Goal: Task Accomplishment & Management: Manage account settings

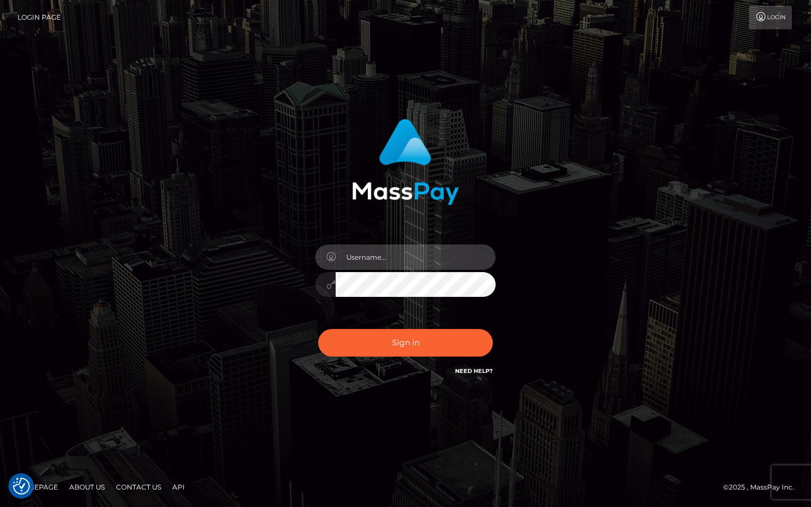
click at [399, 259] on input "text" at bounding box center [416, 256] width 160 height 25
type input "luisaslushy@gmail.com"
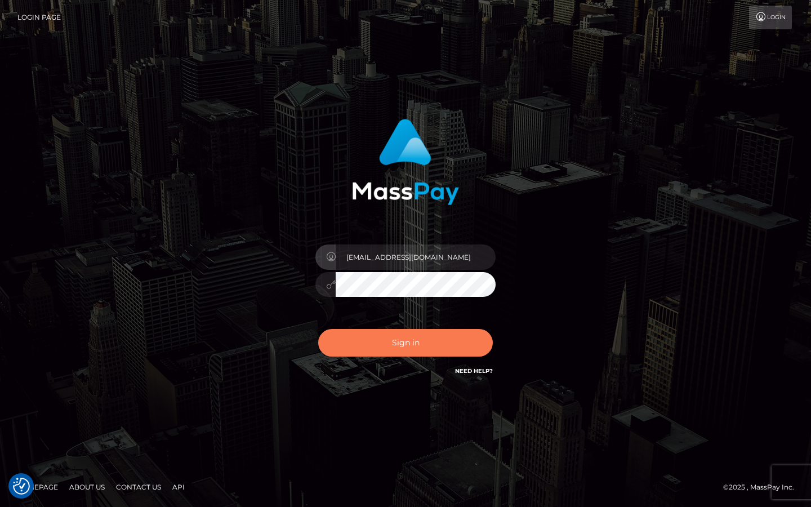
click at [416, 344] on button "Sign in" at bounding box center [405, 343] width 175 height 28
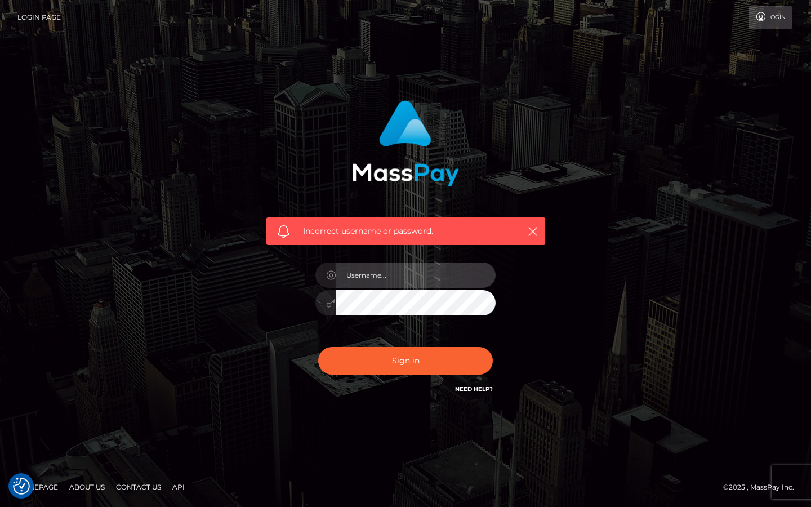
click at [396, 268] on input "text" at bounding box center [416, 274] width 160 height 25
type input "[EMAIL_ADDRESS][DOMAIN_NAME]"
click at [398, 378] on div "Sign in Need Help?" at bounding box center [405, 365] width 197 height 50
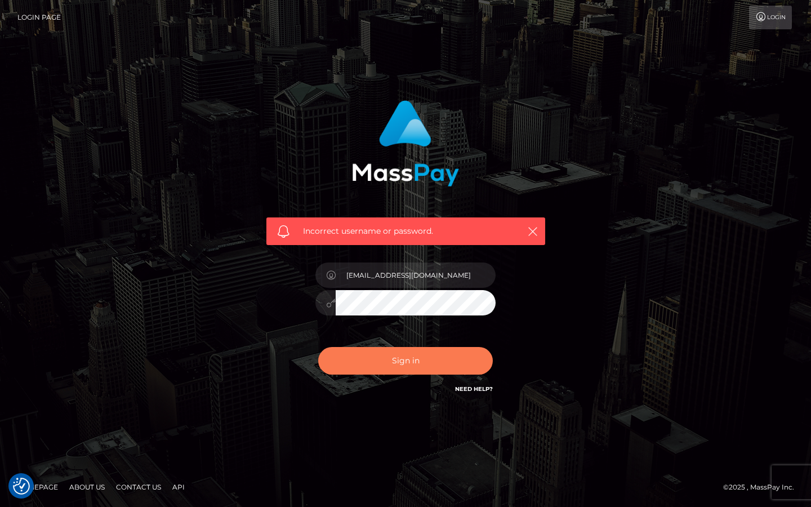
click at [400, 373] on button "Sign in" at bounding box center [405, 361] width 175 height 28
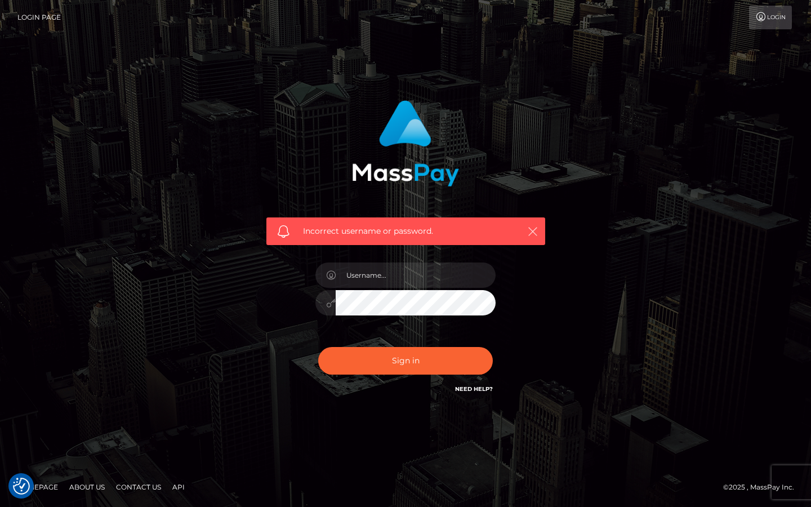
click at [533, 234] on icon "button" at bounding box center [532, 231] width 11 height 11
